Goal: Find specific page/section: Find specific page/section

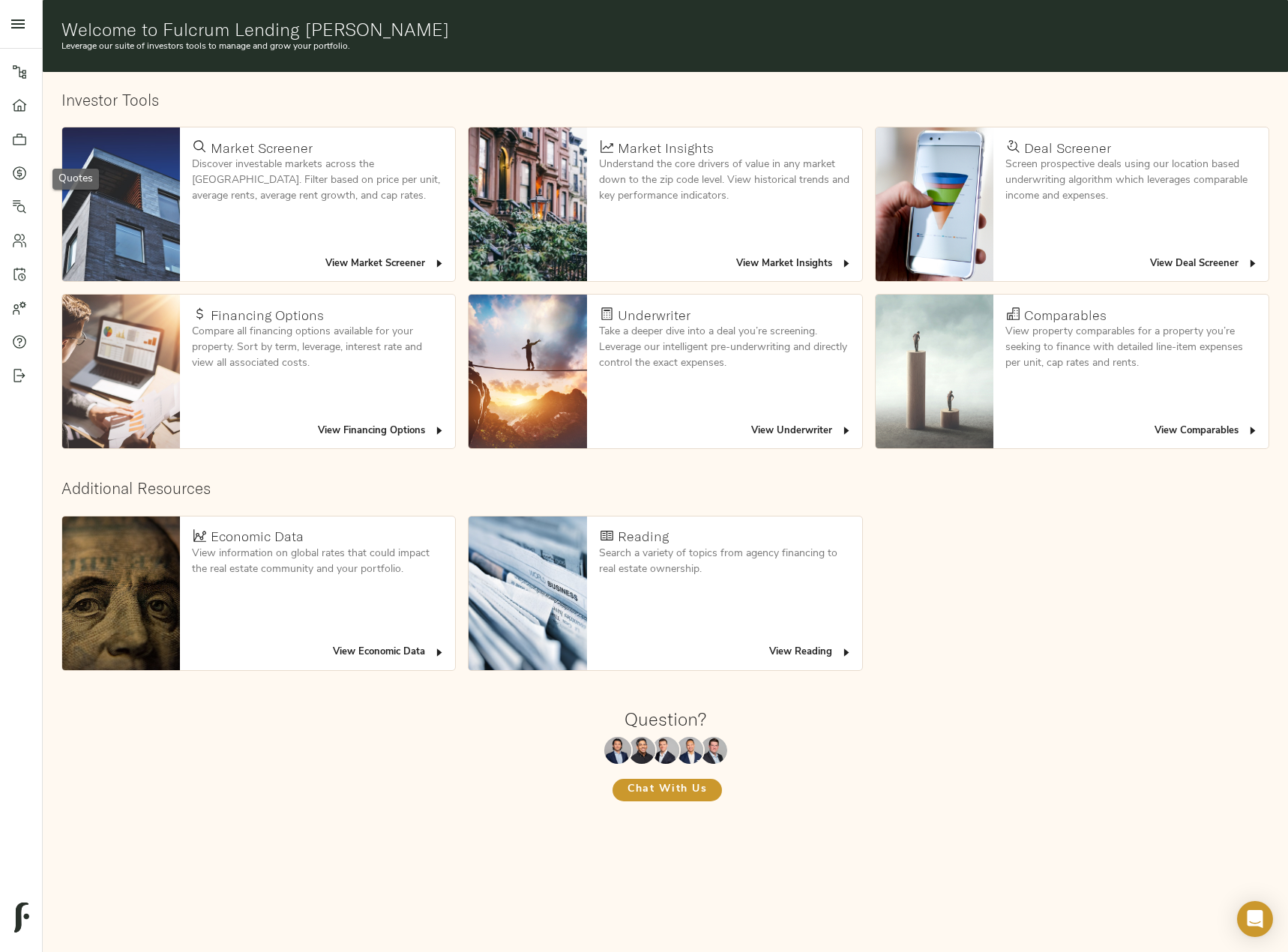
click at [22, 165] on icon at bounding box center [19, 173] width 15 height 15
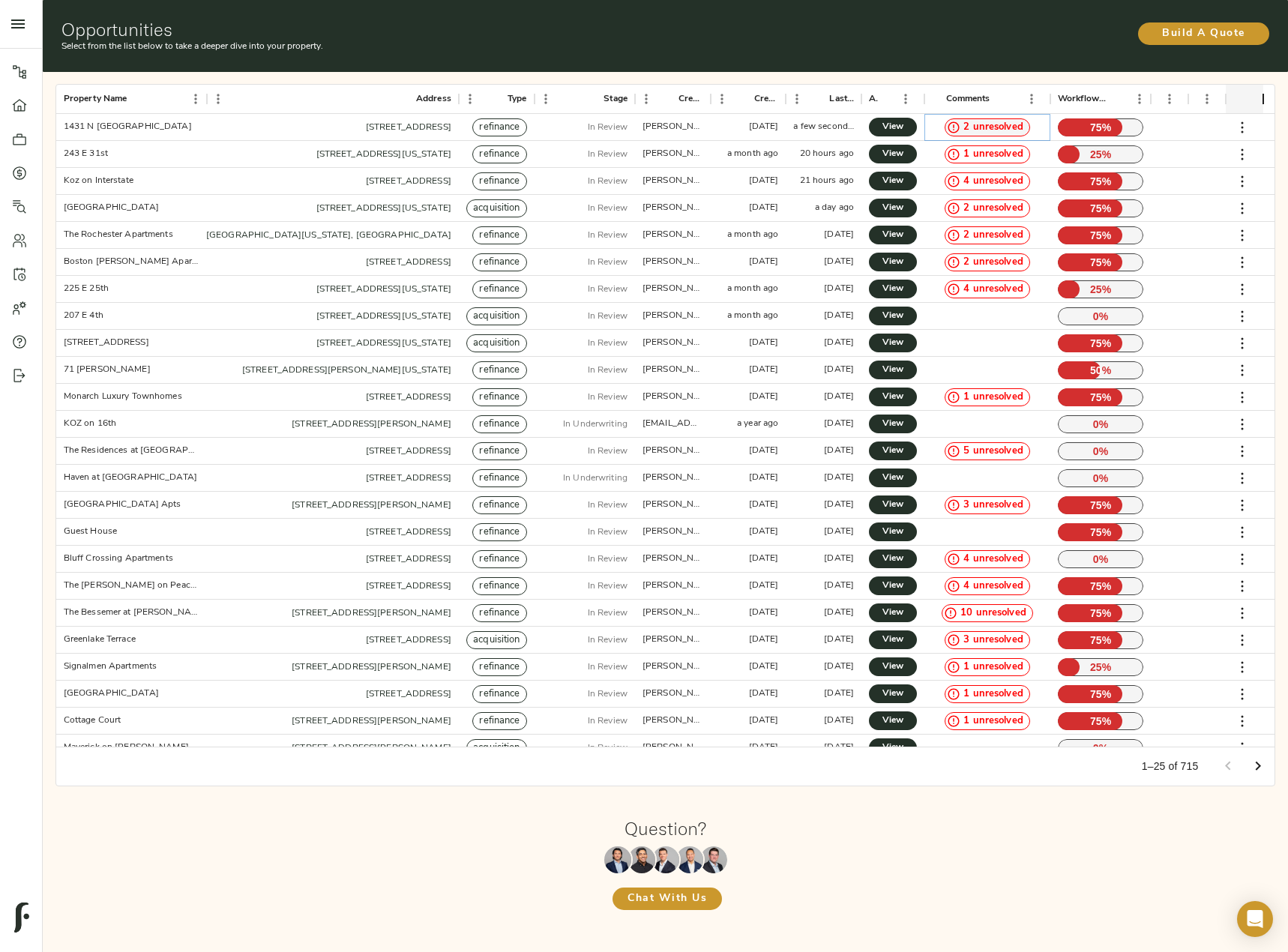
click at [996, 125] on span "2 unresolved" at bounding box center [992, 128] width 72 height 15
click at [992, 158] on span "1 unresolved" at bounding box center [992, 155] width 72 height 15
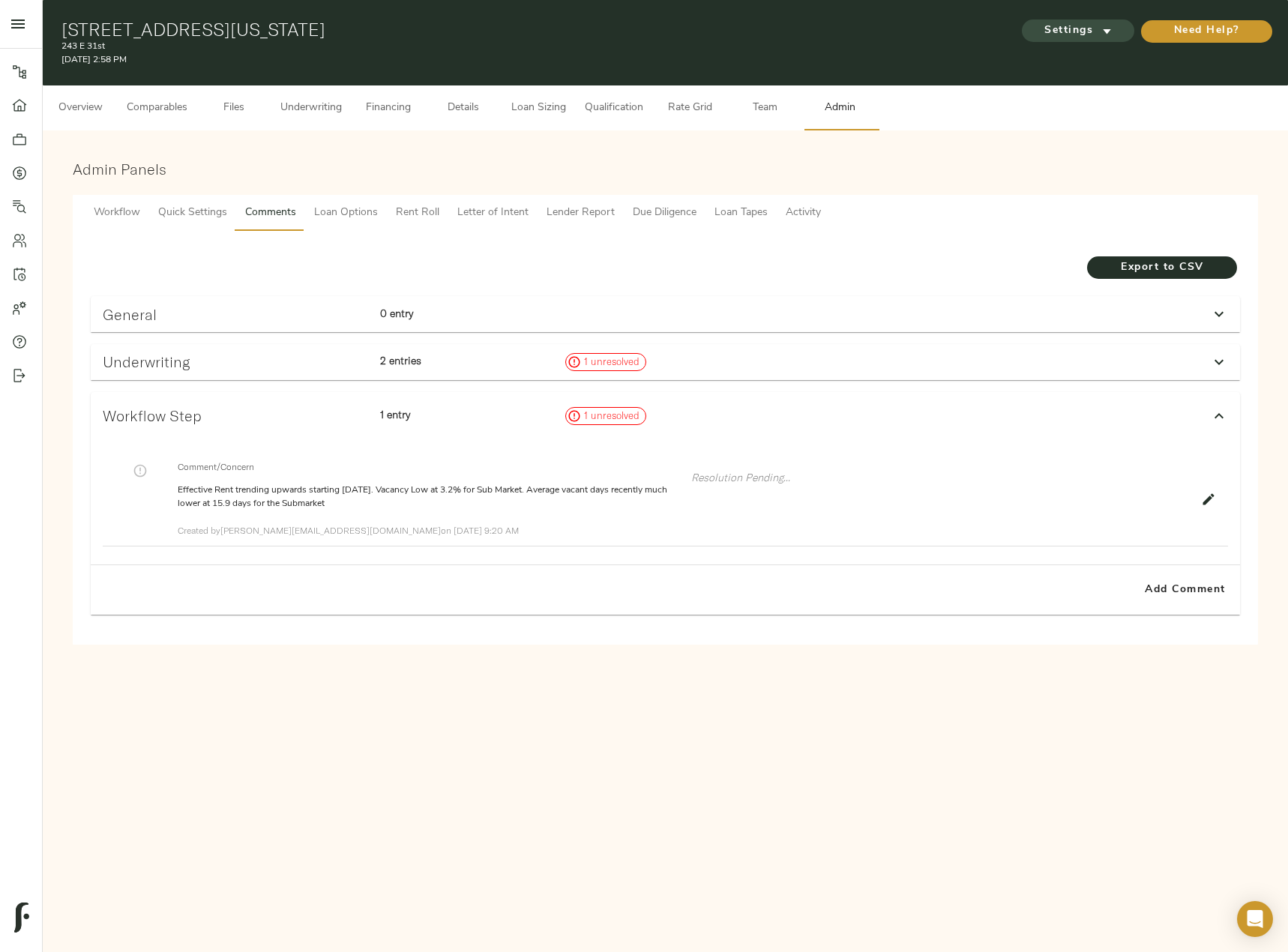
click at [1060, 29] on span "Settings" at bounding box center [1078, 31] width 83 height 19
click at [1078, 66] on span "Underwriting Template" at bounding box center [1092, 63] width 92 height 14
